Goal: Submit feedback/report problem

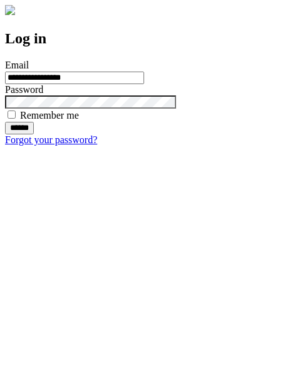
click at [34, 134] on input "******" at bounding box center [19, 128] width 29 height 13
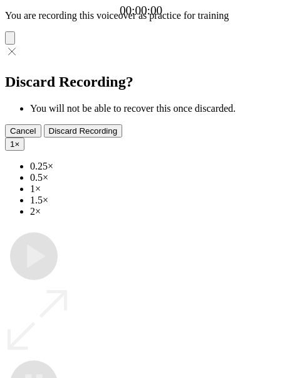
type input "**********"
